Goal: Complete application form: Complete application form

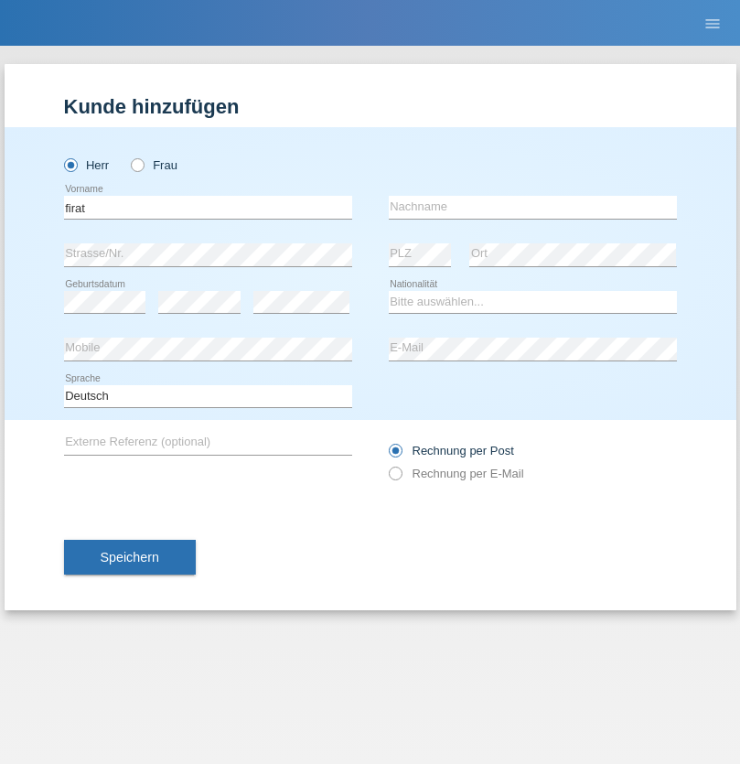
type input "firat"
click at [533, 207] on input "text" at bounding box center [533, 207] width 288 height 23
type input "kara"
select select "CH"
radio input "true"
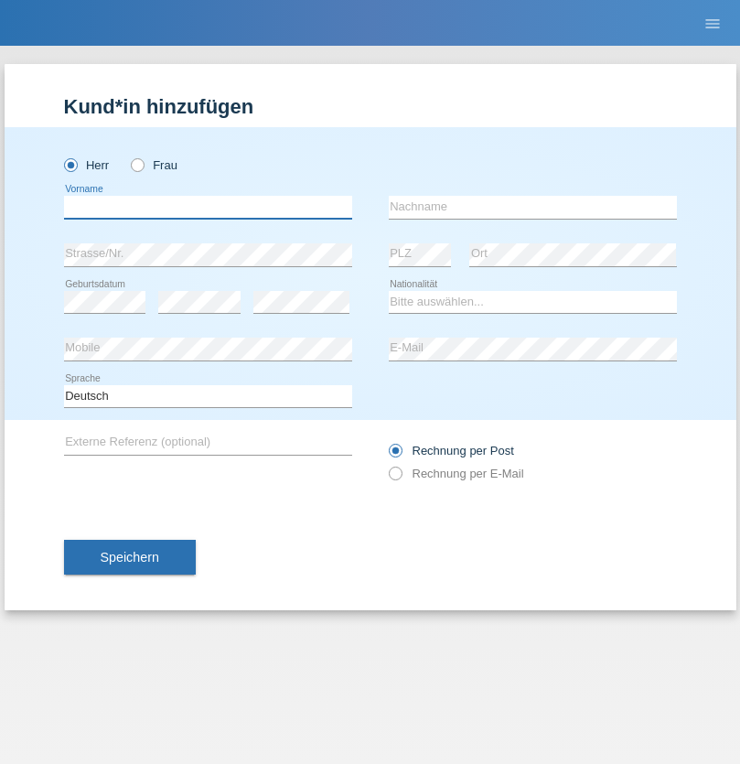
click at [208, 207] on input "text" at bounding box center [208, 207] width 288 height 23
type input "[PERSON_NAME]"
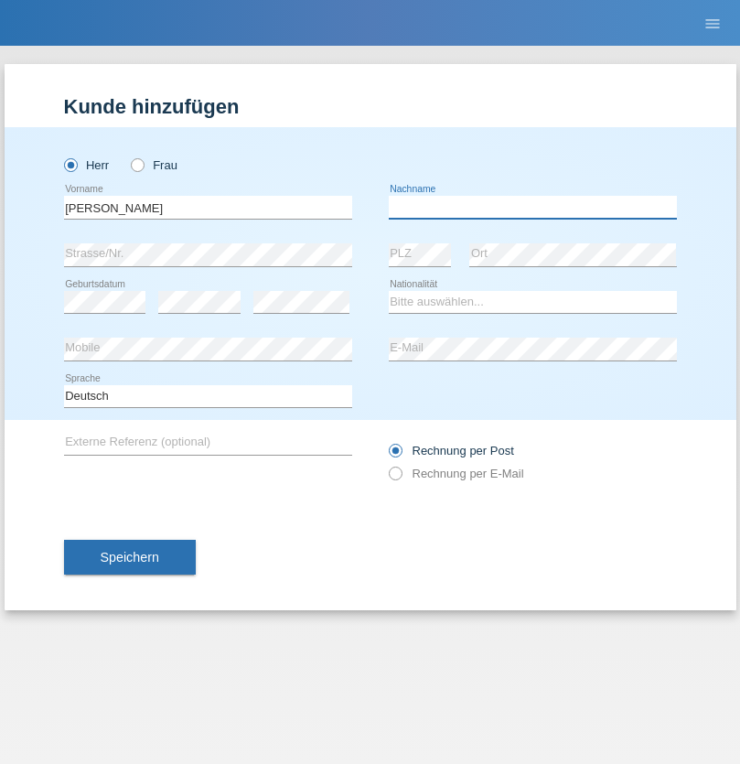
click at [533, 207] on input "text" at bounding box center [533, 207] width 288 height 23
type input "Boros"
select select "MG"
select select "C"
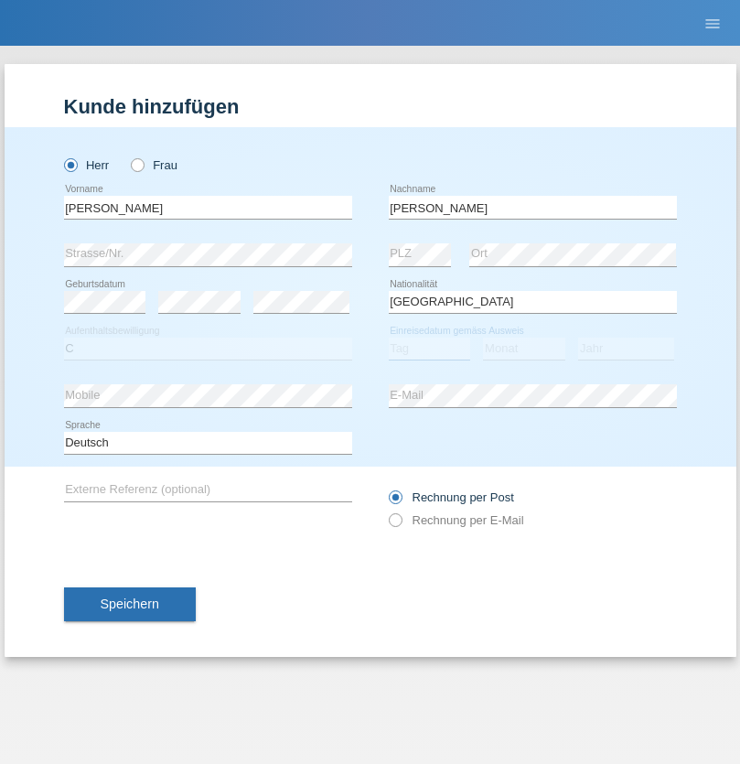
select select "01"
select select "2021"
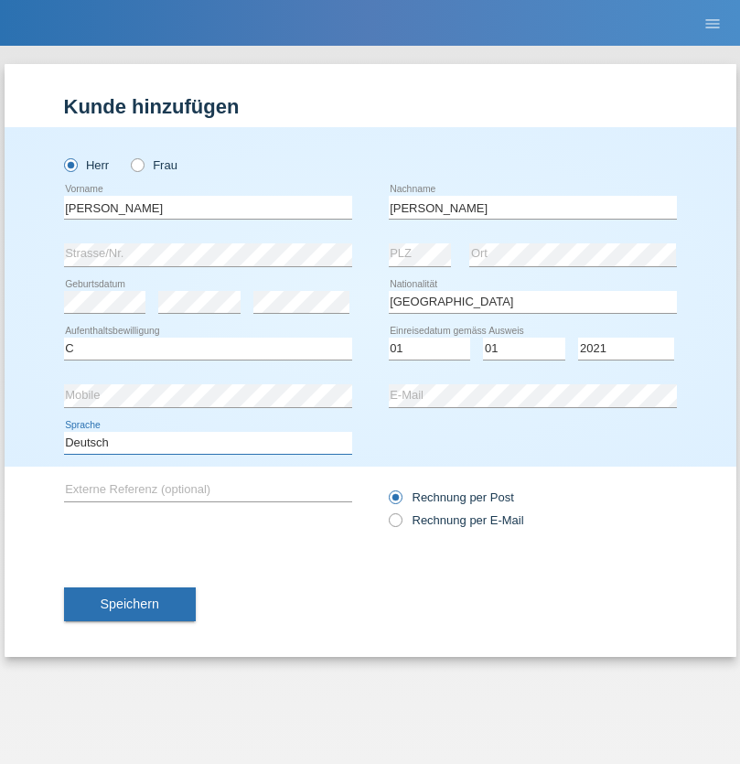
select select "en"
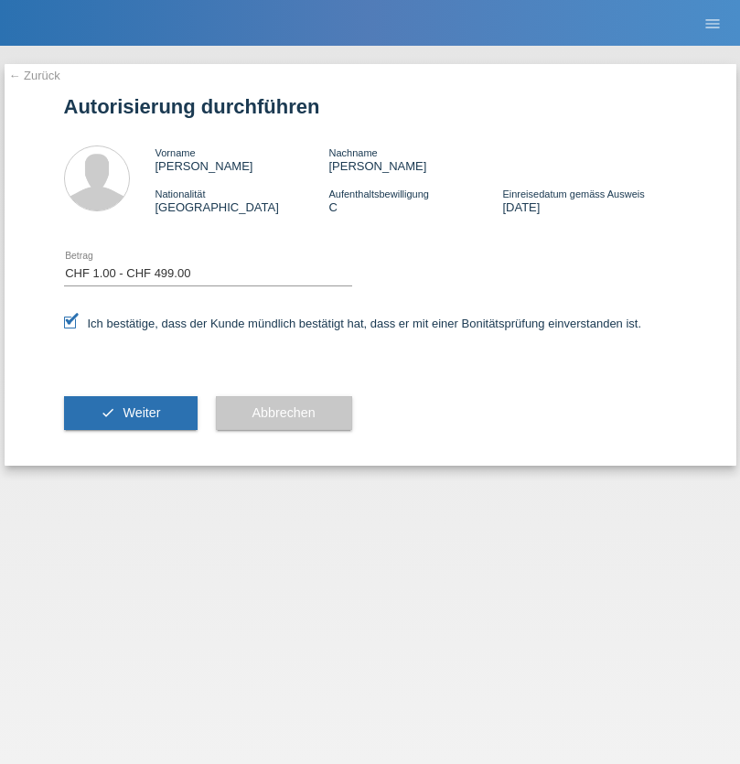
select select "1"
click at [130, 413] on span "Weiter" at bounding box center [142, 412] width 38 height 15
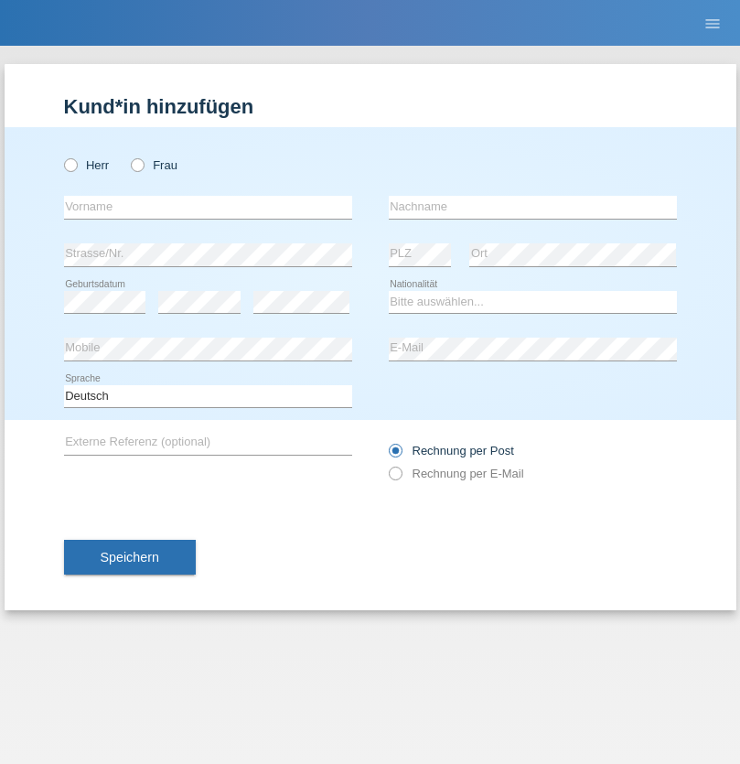
radio input "true"
click at [208, 207] on input "text" at bounding box center [208, 207] width 288 height 23
type input "Csaba"
click at [533, 207] on input "text" at bounding box center [533, 207] width 288 height 23
type input "Boros"
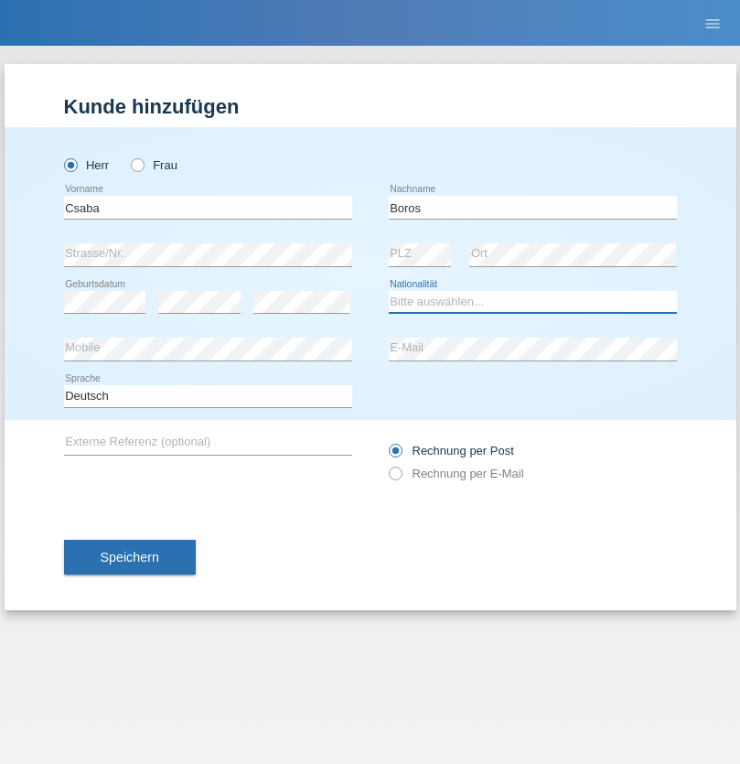
select select "MG"
select select "C"
select select "07"
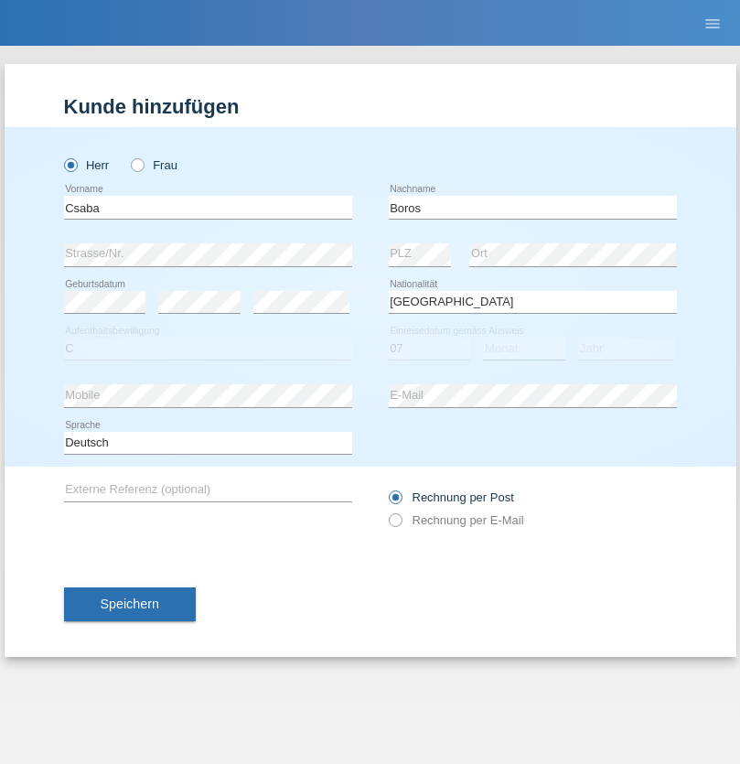
select select "12"
select select "1969"
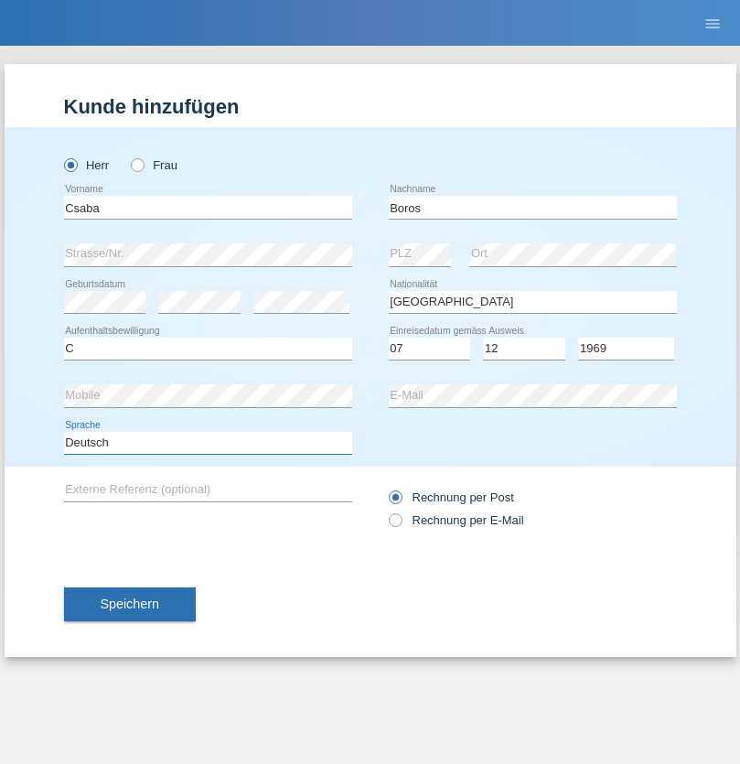
select select "en"
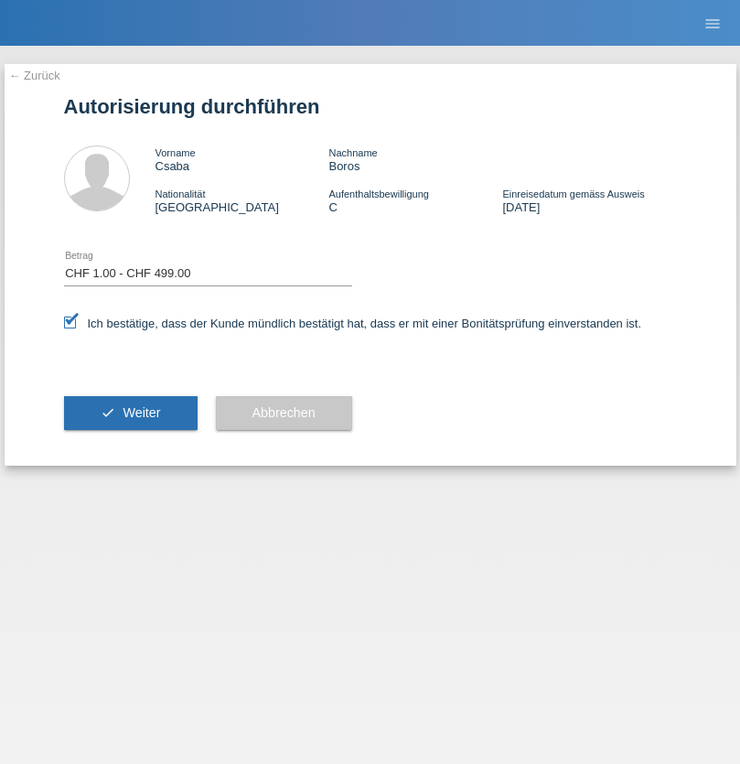
select select "1"
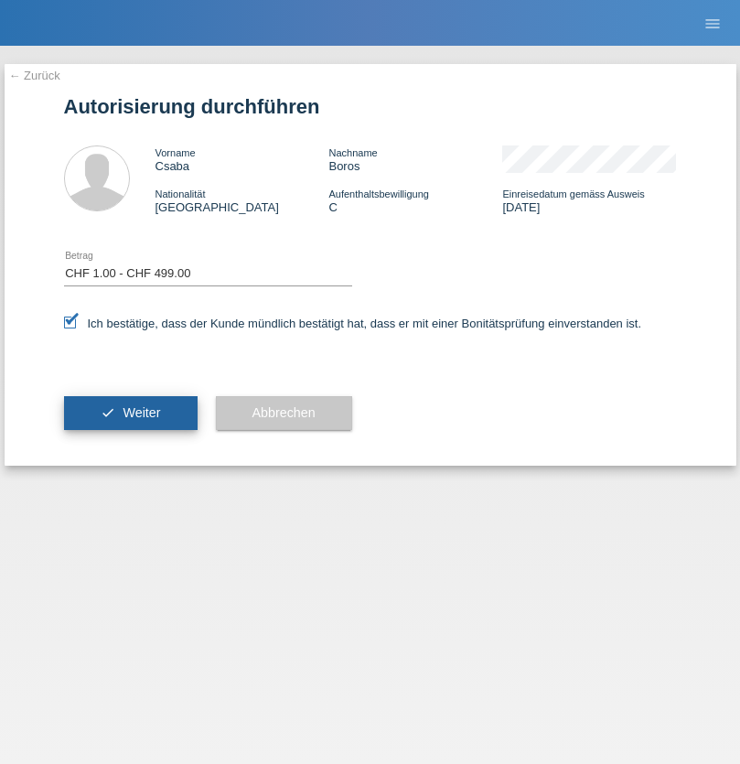
click at [130, 413] on span "Weiter" at bounding box center [142, 412] width 38 height 15
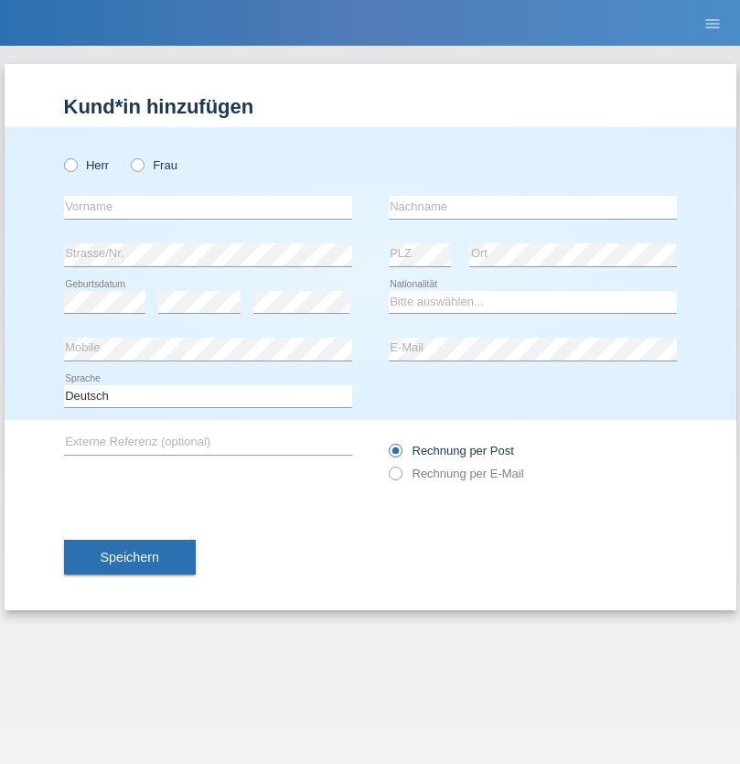
radio input "true"
click at [208, 207] on input "text" at bounding box center [208, 207] width 288 height 23
type input "[PERSON_NAME]"
click at [533, 207] on input "text" at bounding box center [533, 207] width 288 height 23
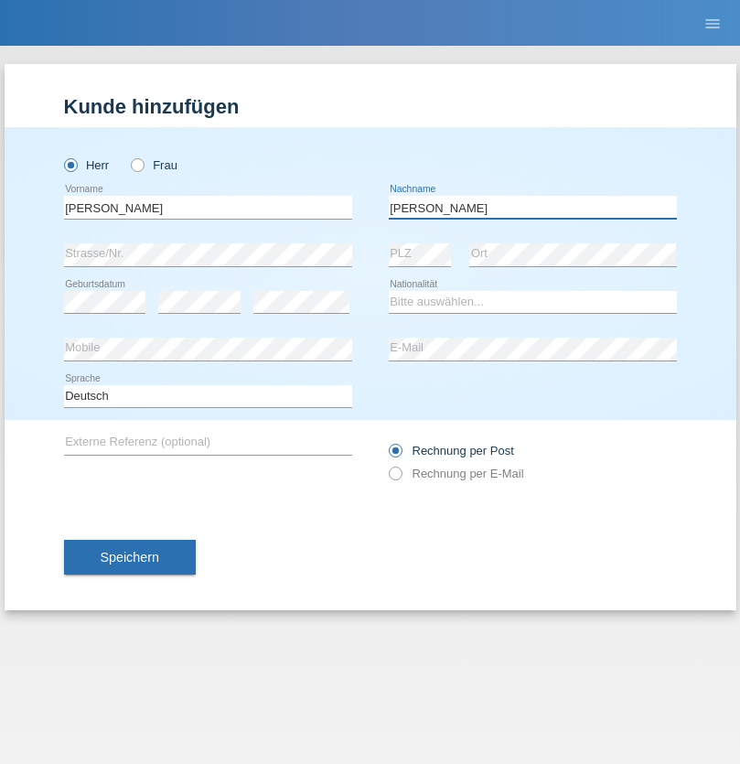
type input "[PERSON_NAME]"
select select "CH"
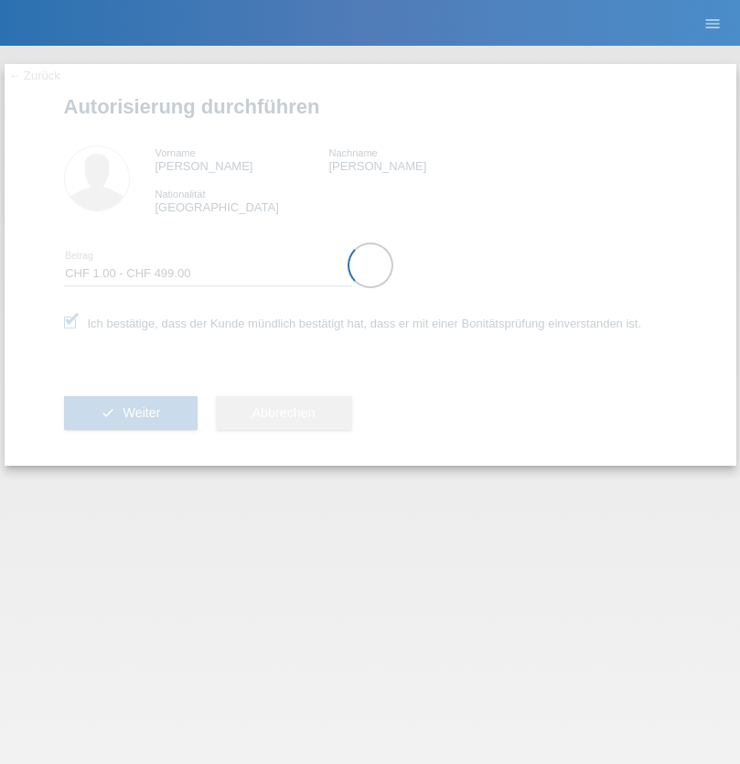
select select "1"
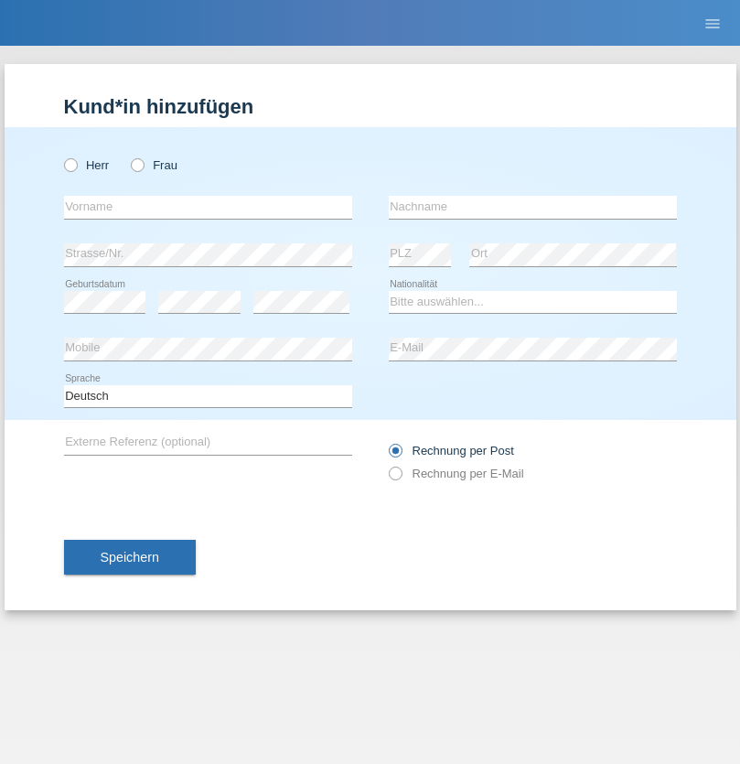
radio input "true"
click at [208, 207] on input "text" at bounding box center [208, 207] width 288 height 23
type input "Nuria"
click at [533, 207] on input "text" at bounding box center [533, 207] width 288 height 23
type input "D'Antino"
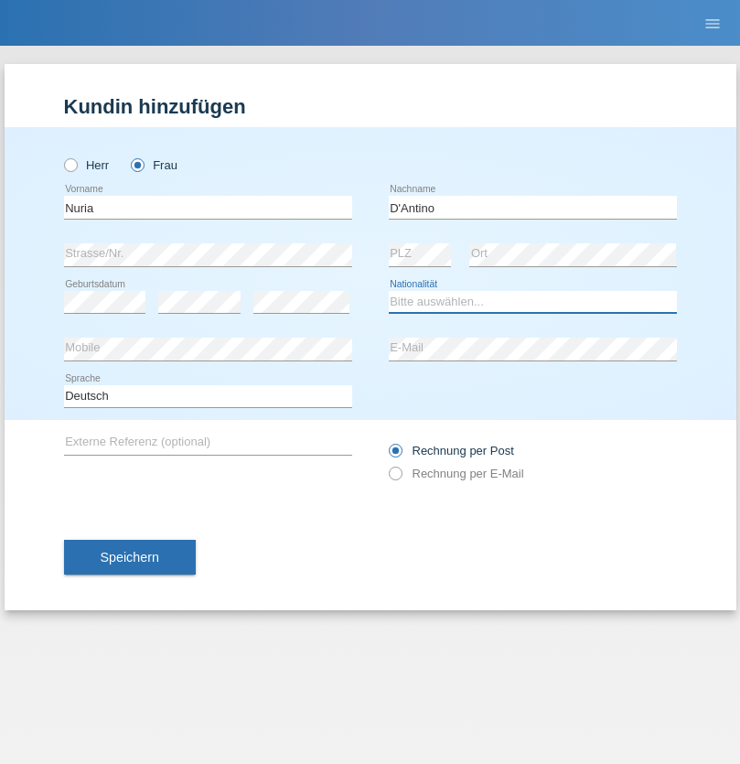
select select "CH"
